Goal: Task Accomplishment & Management: Use online tool/utility

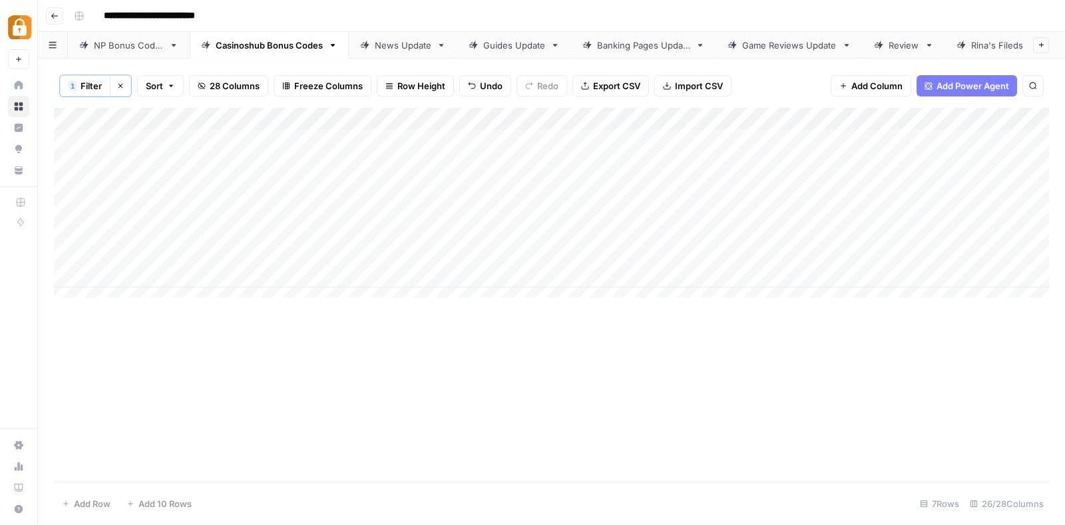
click at [142, 42] on div "NP Bonus Codes" at bounding box center [129, 45] width 70 height 13
click at [214, 494] on footer "Add Row Add 10 Rows 35 Rows 24/25 Columns" at bounding box center [551, 503] width 995 height 43
click at [116, 79] on button "Clear filters" at bounding box center [120, 85] width 21 height 21
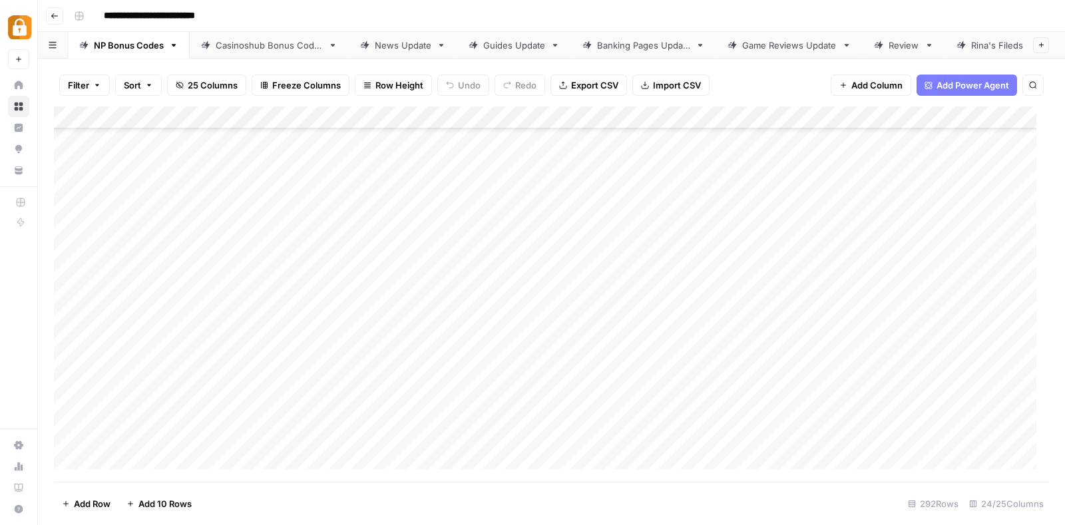
scroll to position [6288, 0]
click at [175, 279] on div "Add Column" at bounding box center [551, 293] width 995 height 375
type textarea "*****"
click at [278, 307] on div "Add Column" at bounding box center [551, 293] width 995 height 375
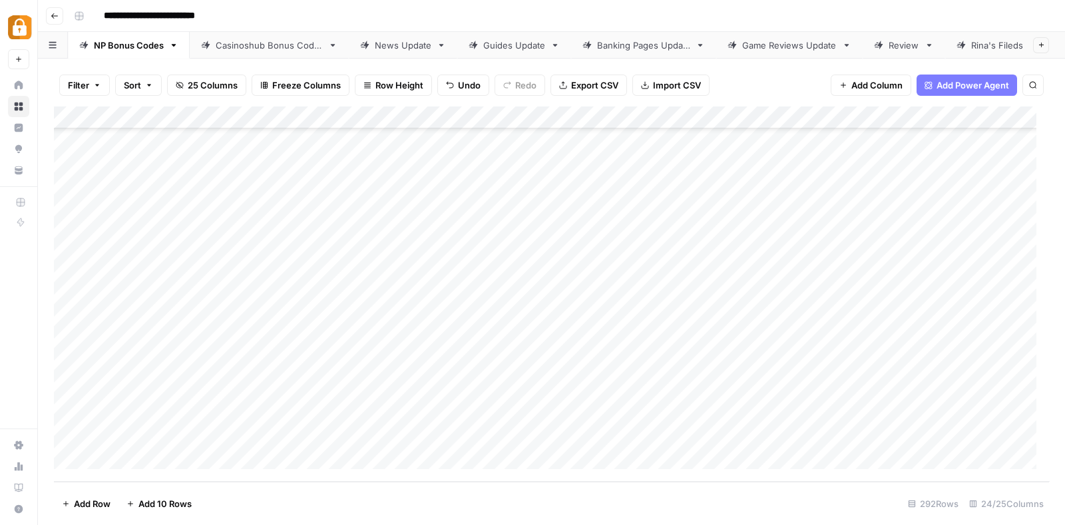
click at [289, 276] on div "Add Column" at bounding box center [551, 293] width 995 height 375
click at [287, 272] on div "Add Column" at bounding box center [551, 293] width 995 height 375
type textarea "**********"
click at [712, 274] on div "Add Column" at bounding box center [551, 293] width 995 height 375
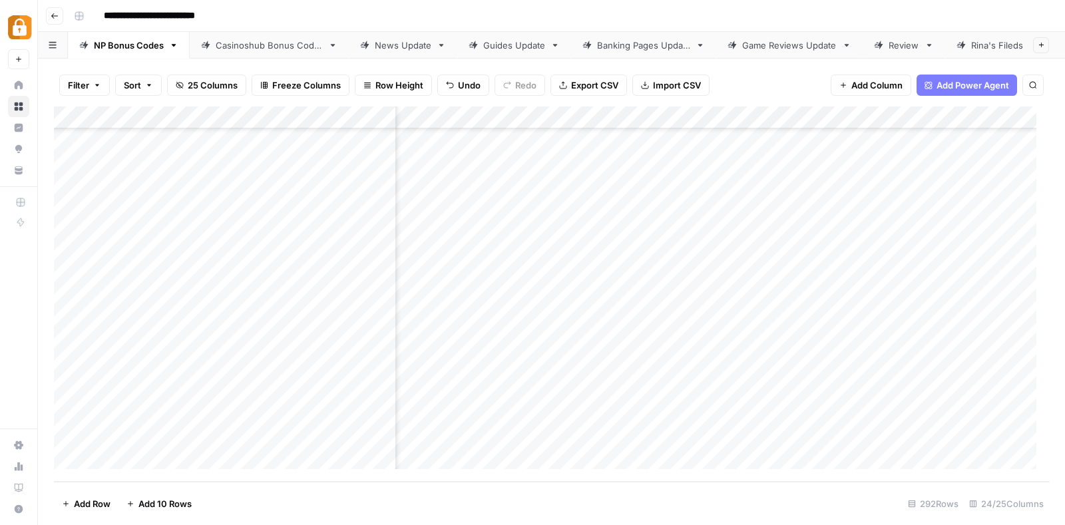
click at [283, 39] on div "Casinoshub Bonus Codes" at bounding box center [269, 45] width 107 height 13
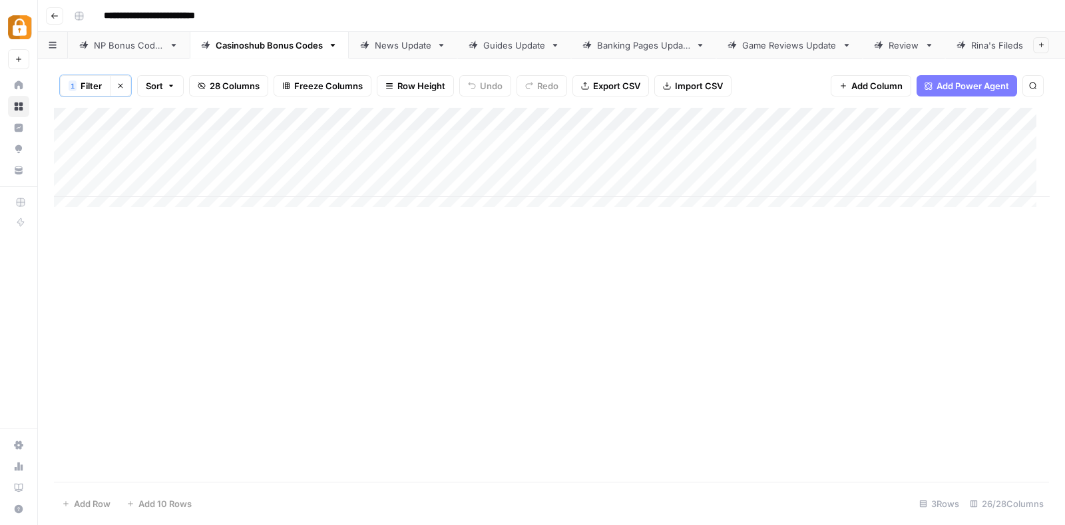
click at [122, 84] on icon "button" at bounding box center [120, 86] width 5 height 5
click at [85, 82] on span "Filter" at bounding box center [78, 85] width 21 height 13
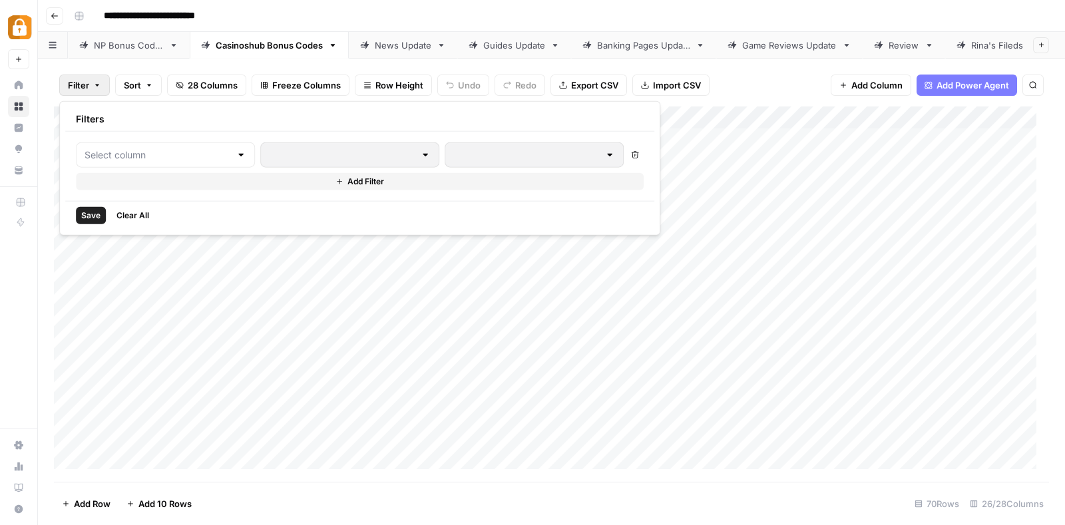
click at [183, 164] on div at bounding box center [165, 154] width 179 height 25
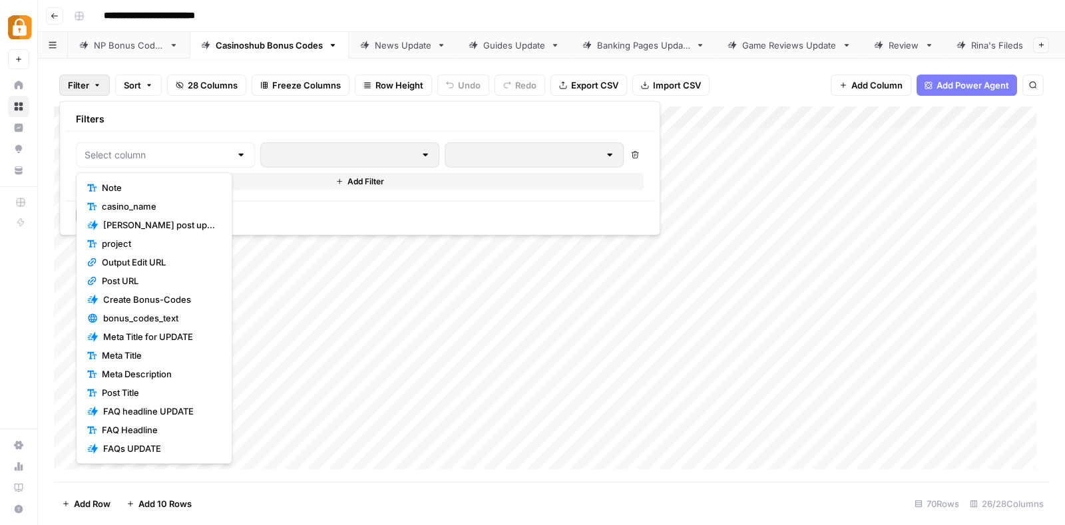
click at [163, 188] on span "Note" at bounding box center [159, 187] width 114 height 13
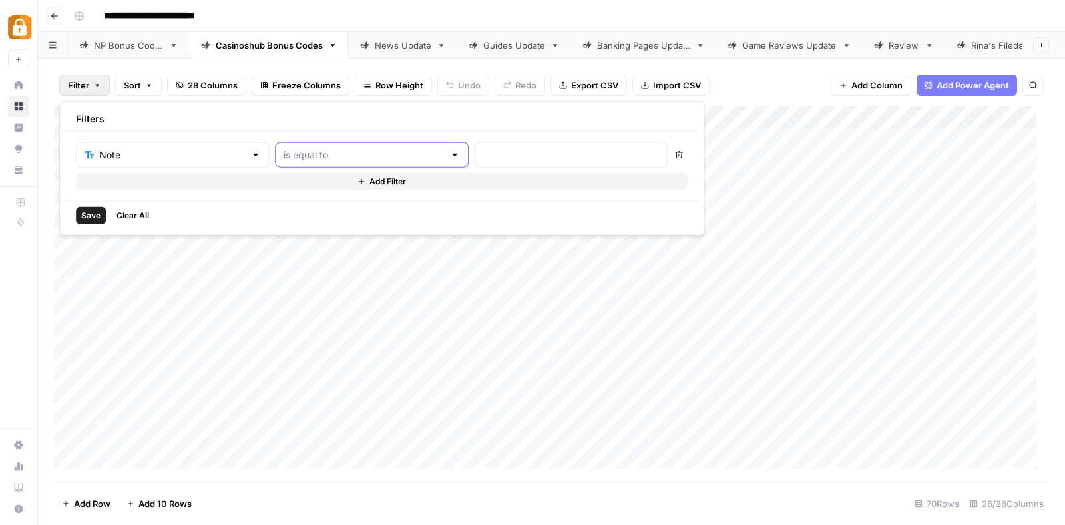
click at [343, 154] on input "text" at bounding box center [363, 154] width 160 height 13
click at [314, 225] on span "contains" at bounding box center [334, 224] width 143 height 13
type input "contains"
click at [474, 163] on div at bounding box center [571, 154] width 194 height 25
type input "done"
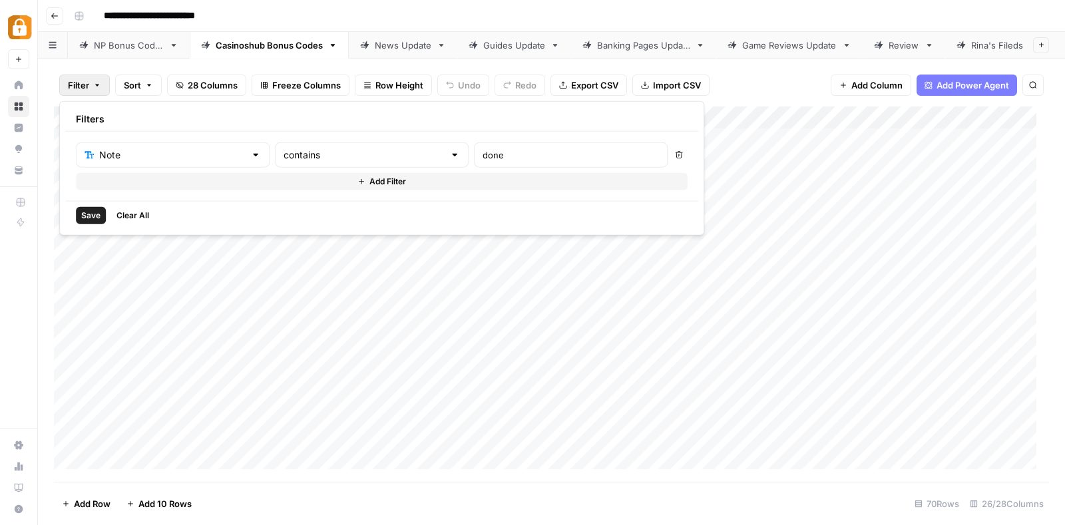
click at [93, 205] on div "Save Clear All" at bounding box center [381, 215] width 633 height 29
click at [87, 214] on span "Save" at bounding box center [90, 216] width 19 height 12
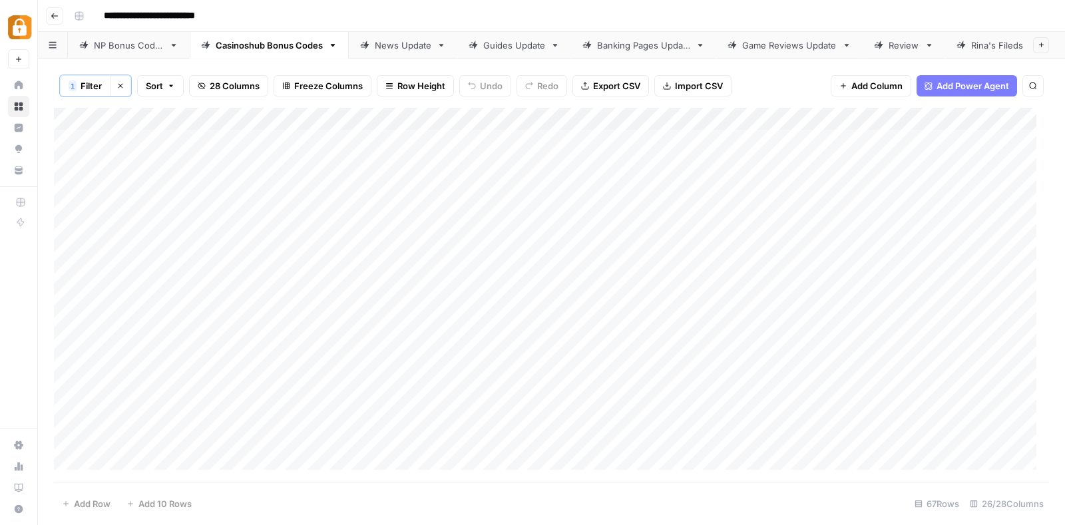
click at [78, 114] on div "Add Column" at bounding box center [551, 295] width 995 height 375
click at [88, 500] on span "Delete 67 Rows" at bounding box center [94, 503] width 64 height 13
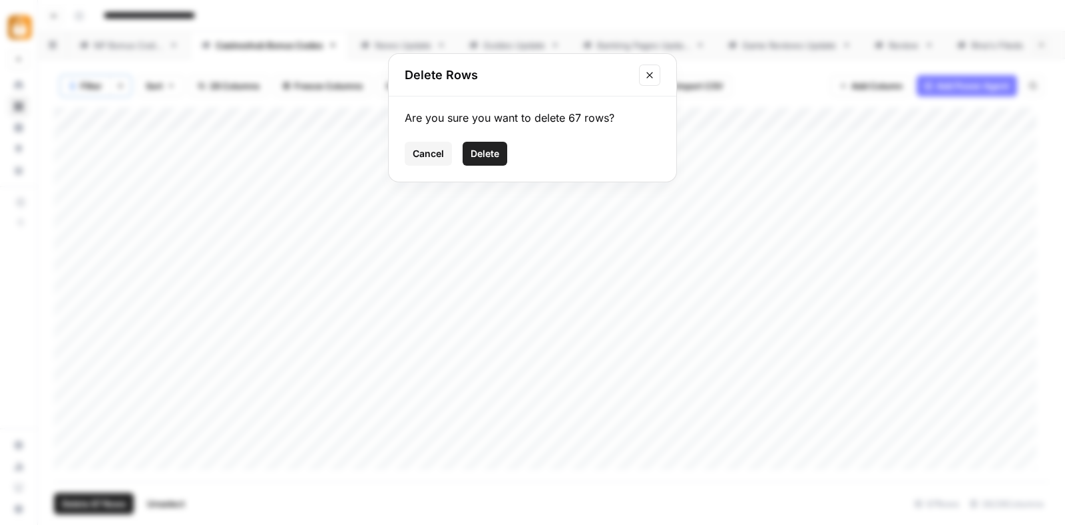
click at [486, 150] on span "Delete" at bounding box center [484, 153] width 29 height 13
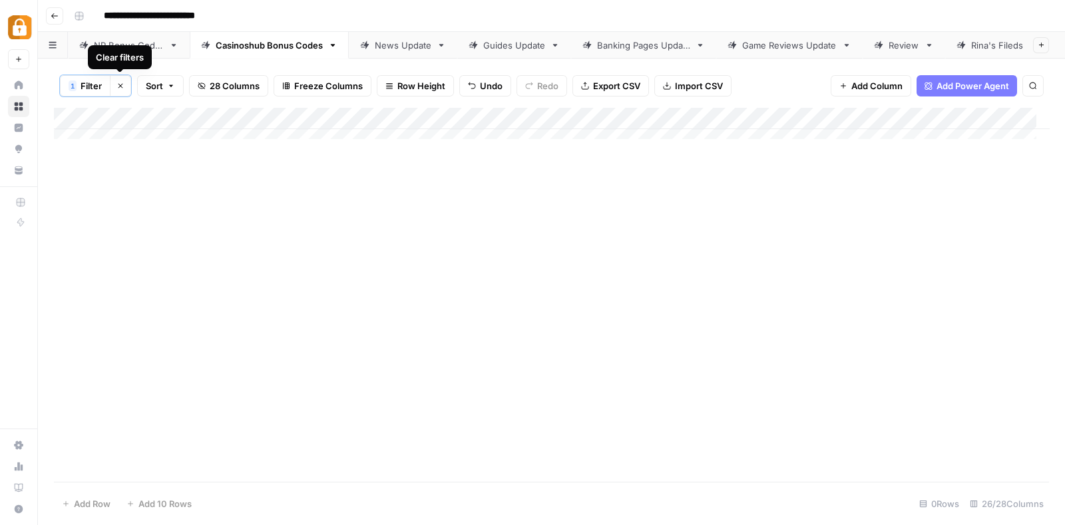
click at [122, 82] on icon "button" at bounding box center [120, 86] width 8 height 8
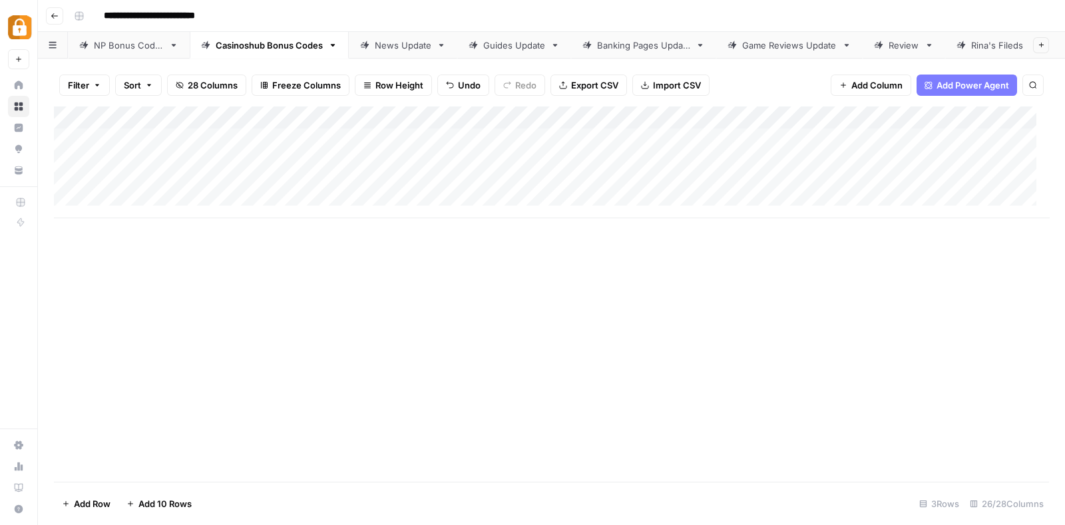
click at [154, 494] on button "Add 10 Rows" at bounding box center [158, 503] width 81 height 21
click at [206, 188] on div "Add Column" at bounding box center [551, 275] width 995 height 338
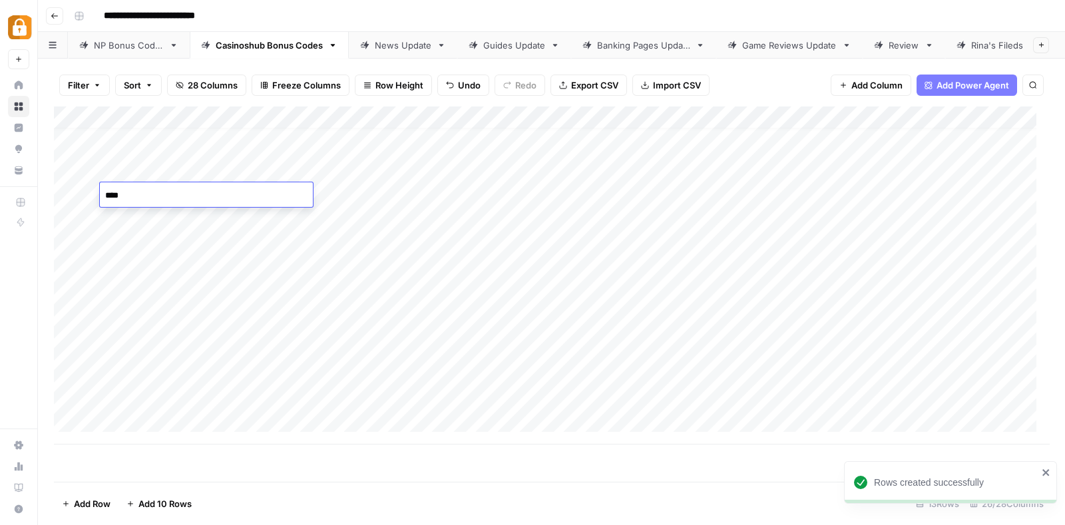
type textarea "*****"
click at [246, 215] on div "Add Column" at bounding box center [551, 275] width 995 height 338
click at [260, 201] on div "Add Column" at bounding box center [551, 275] width 995 height 338
click at [249, 196] on div "Add Column" at bounding box center [551, 275] width 995 height 338
click at [249, 196] on textarea at bounding box center [320, 195] width 213 height 19
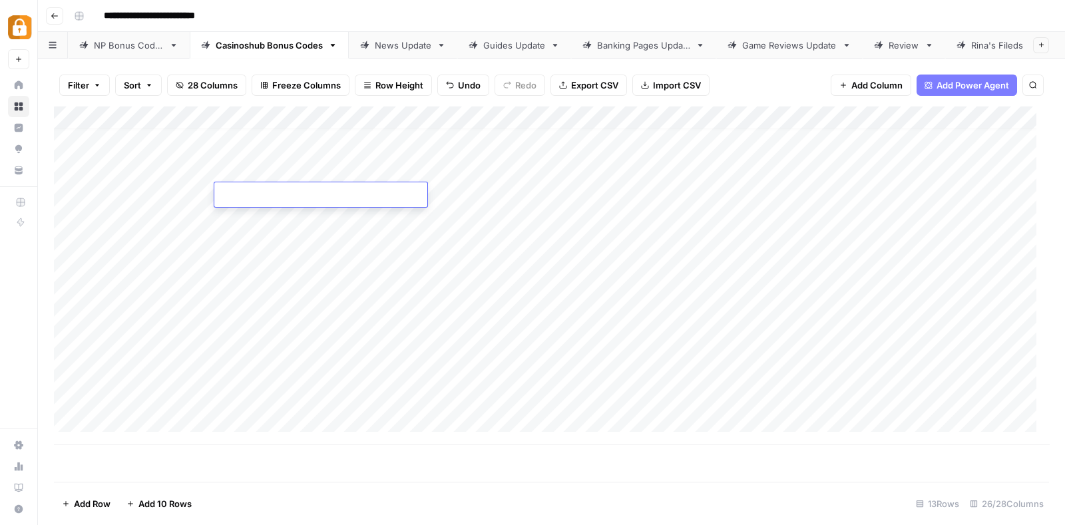
click at [249, 196] on textarea at bounding box center [320, 195] width 213 height 19
type textarea "**********"
click at [618, 192] on div "Add Column" at bounding box center [551, 275] width 995 height 338
click at [854, 190] on div "Add Column" at bounding box center [551, 275] width 995 height 338
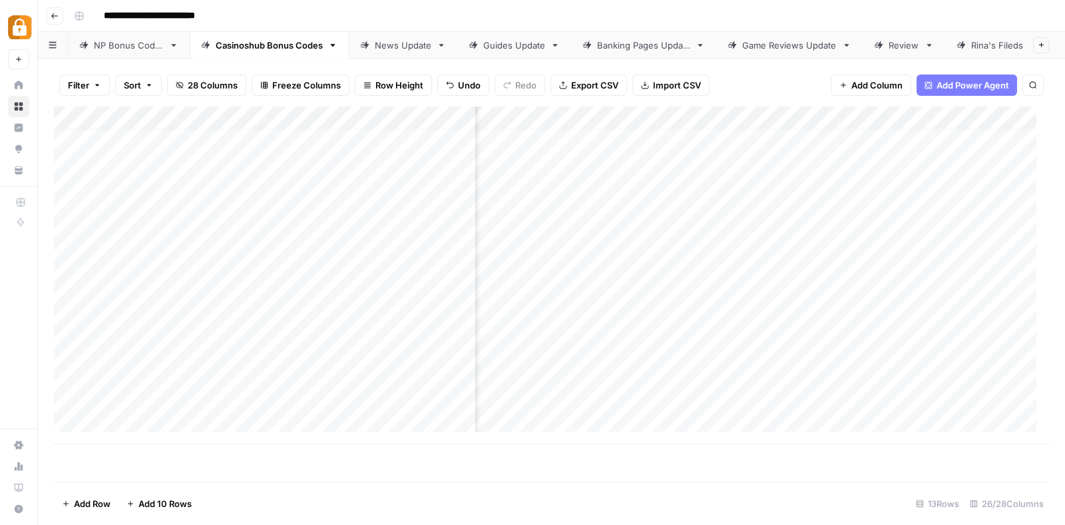
scroll to position [13, 0]
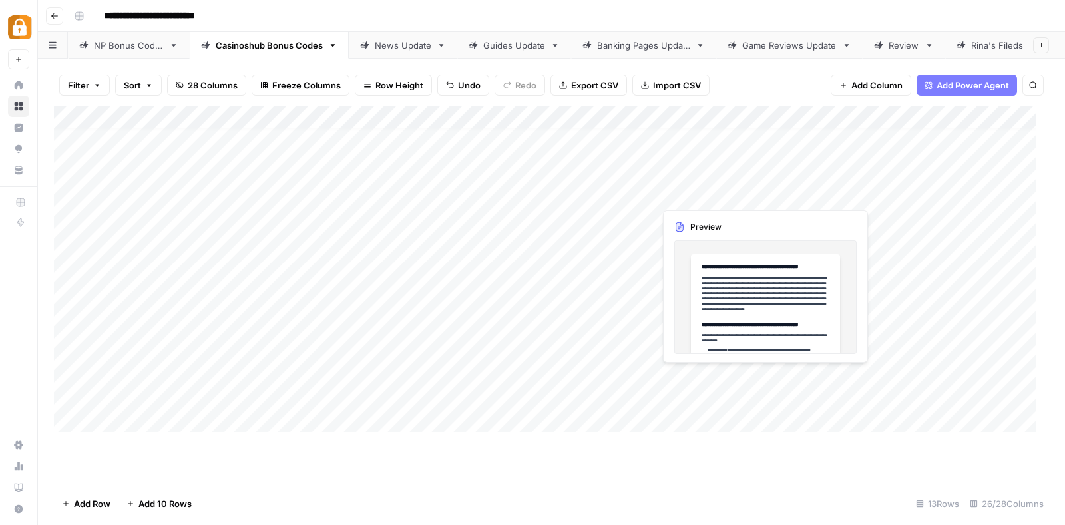
click at [722, 187] on div "Add Column" at bounding box center [551, 275] width 995 height 338
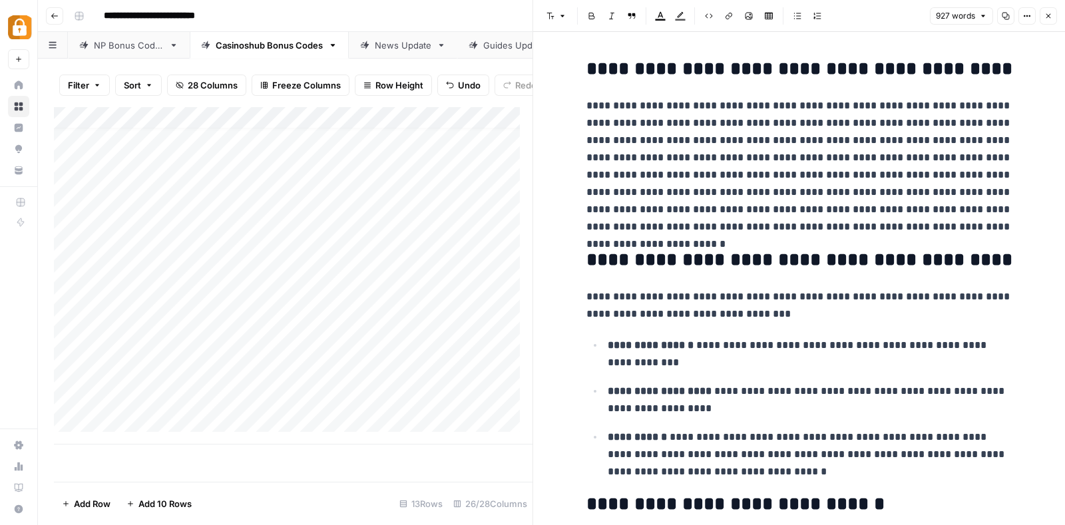
click at [710, 224] on p "**********" at bounding box center [799, 166] width 426 height 138
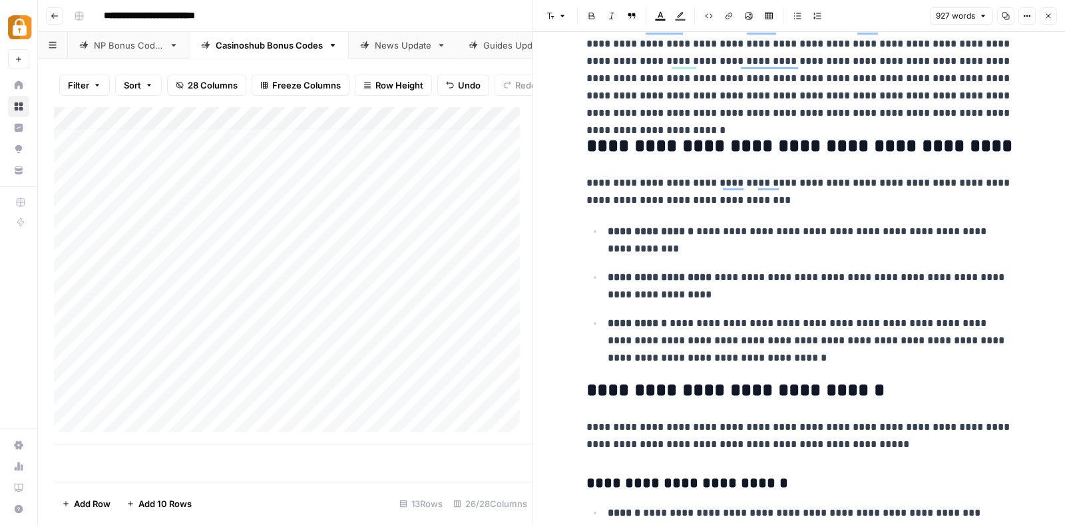
scroll to position [114, 0]
drag, startPoint x: 580, startPoint y: 148, endPoint x: 941, endPoint y: 364, distance: 420.6
copy div "**********"
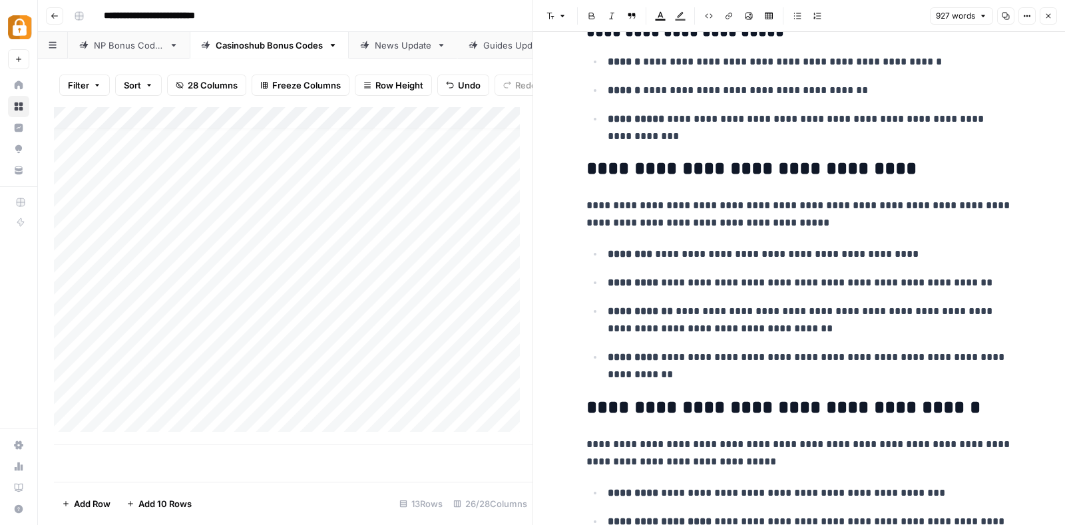
scroll to position [1018, 0]
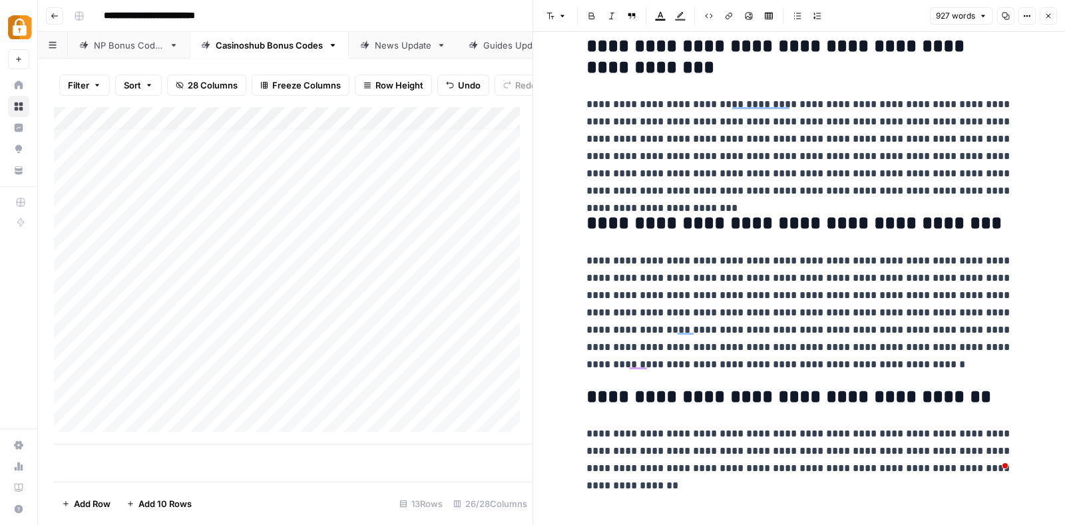
click at [1049, 19] on icon "button" at bounding box center [1048, 16] width 8 height 8
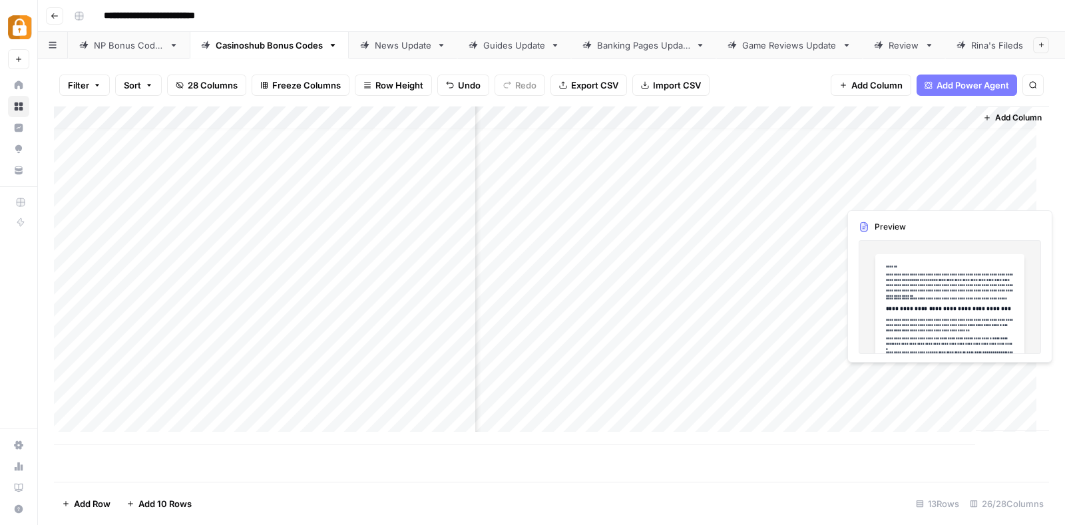
click at [890, 192] on div "Add Column" at bounding box center [551, 275] width 995 height 338
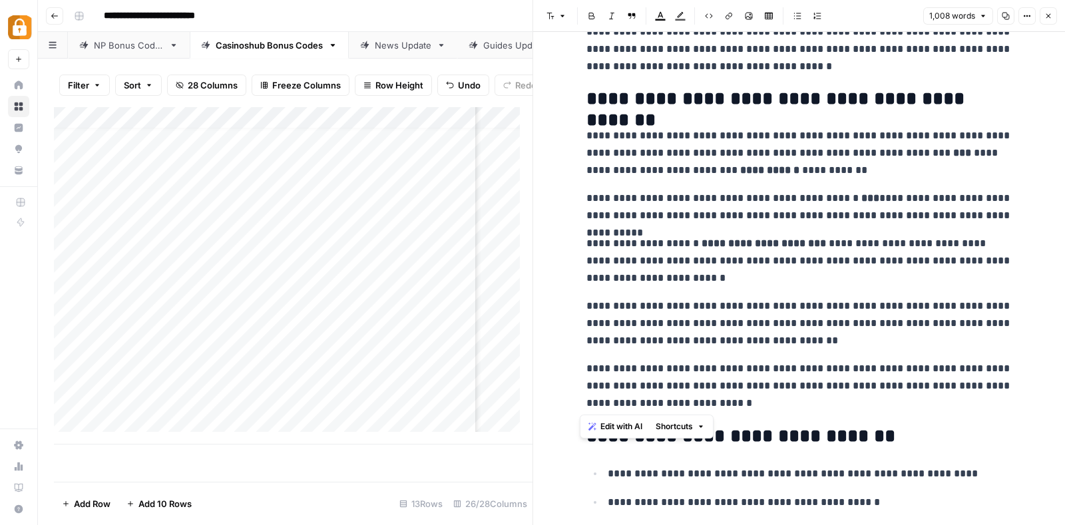
drag, startPoint x: 579, startPoint y: 104, endPoint x: 719, endPoint y: 406, distance: 332.9
click at [719, 406] on div "**********" at bounding box center [799, 14] width 442 height 2127
copy div "**********"
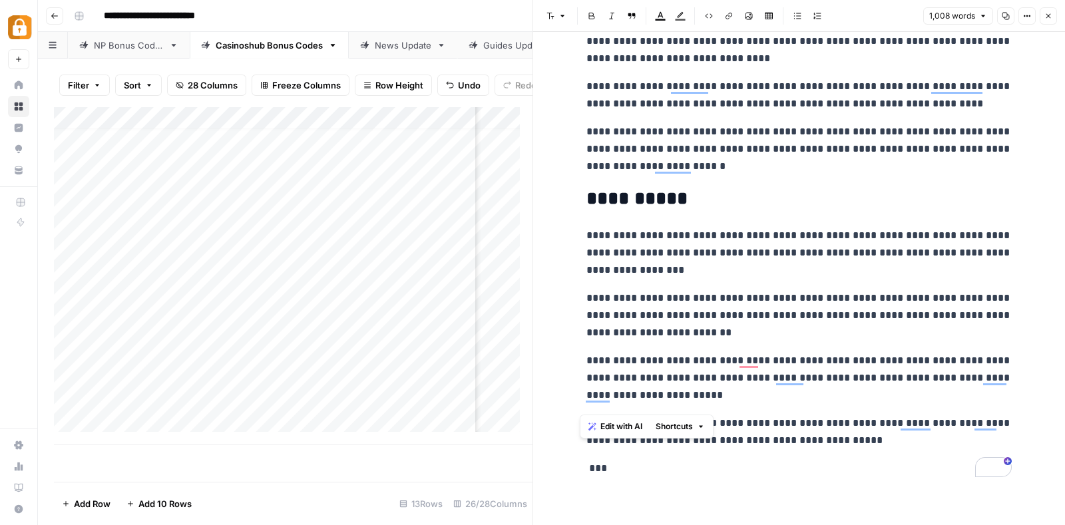
click at [616, 254] on p "**********" at bounding box center [799, 253] width 426 height 52
drag, startPoint x: 581, startPoint y: 226, endPoint x: 805, endPoint y: 423, distance: 298.9
copy div "**********"
